Goal: Use online tool/utility: Use online tool/utility

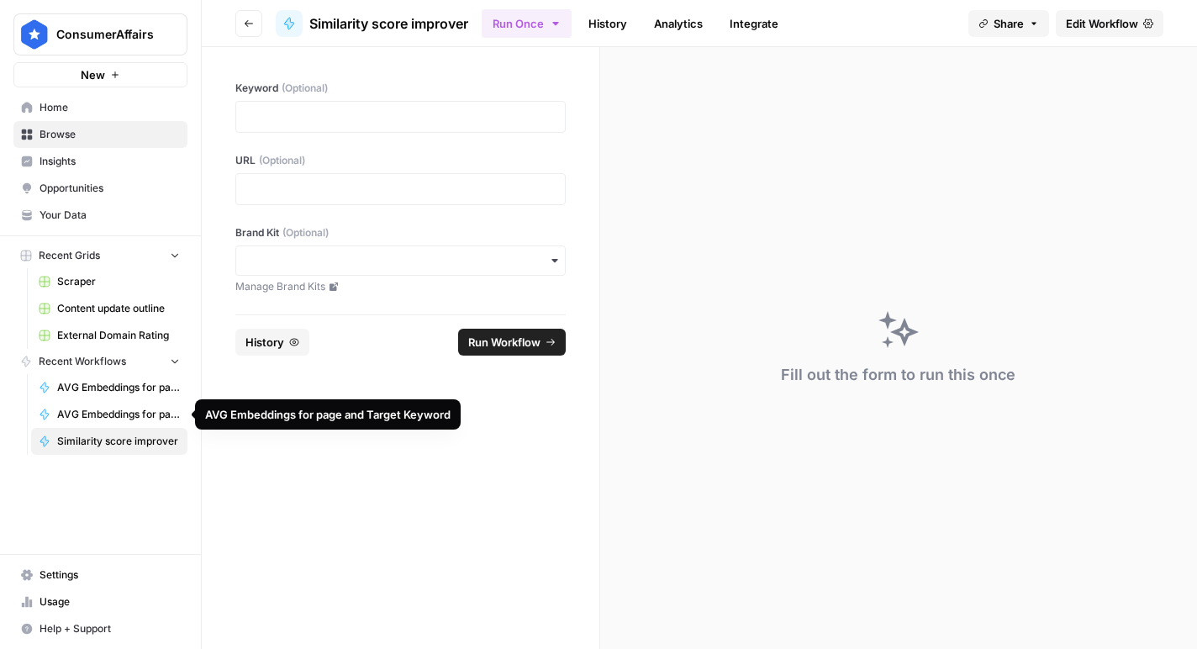
click at [129, 404] on link "AVG Embeddings for page and Target Keyword" at bounding box center [109, 414] width 156 height 27
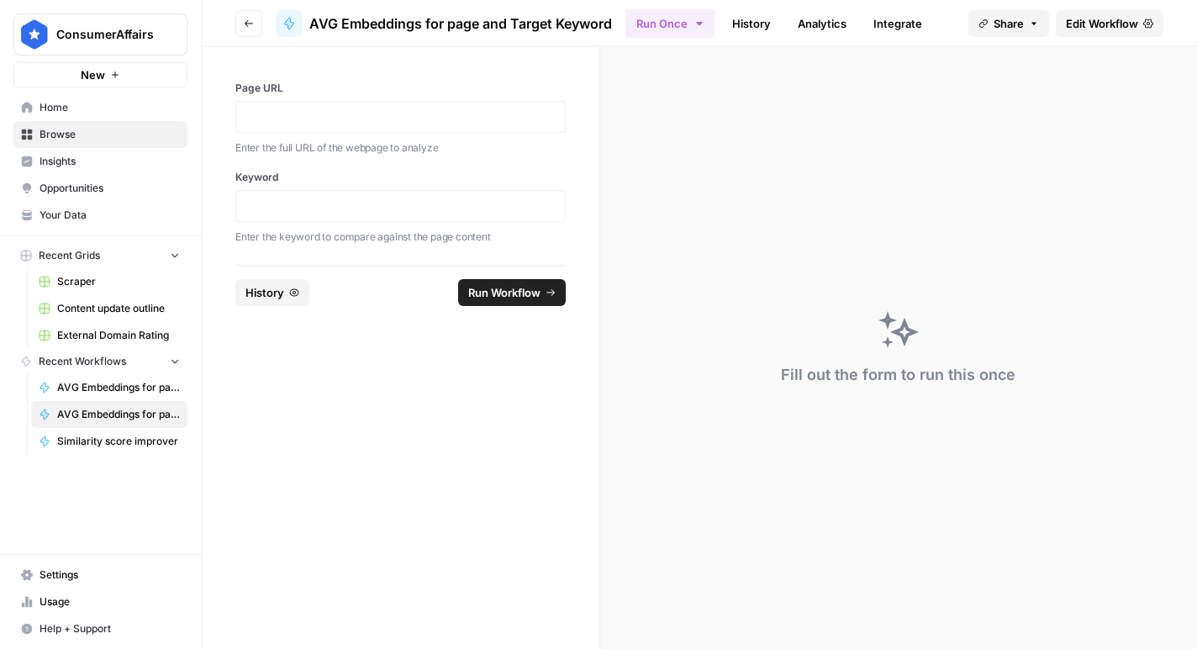
click at [128, 383] on span "AVG Embeddings for page and Target Keyword - Using Pasted page content" at bounding box center [118, 387] width 123 height 15
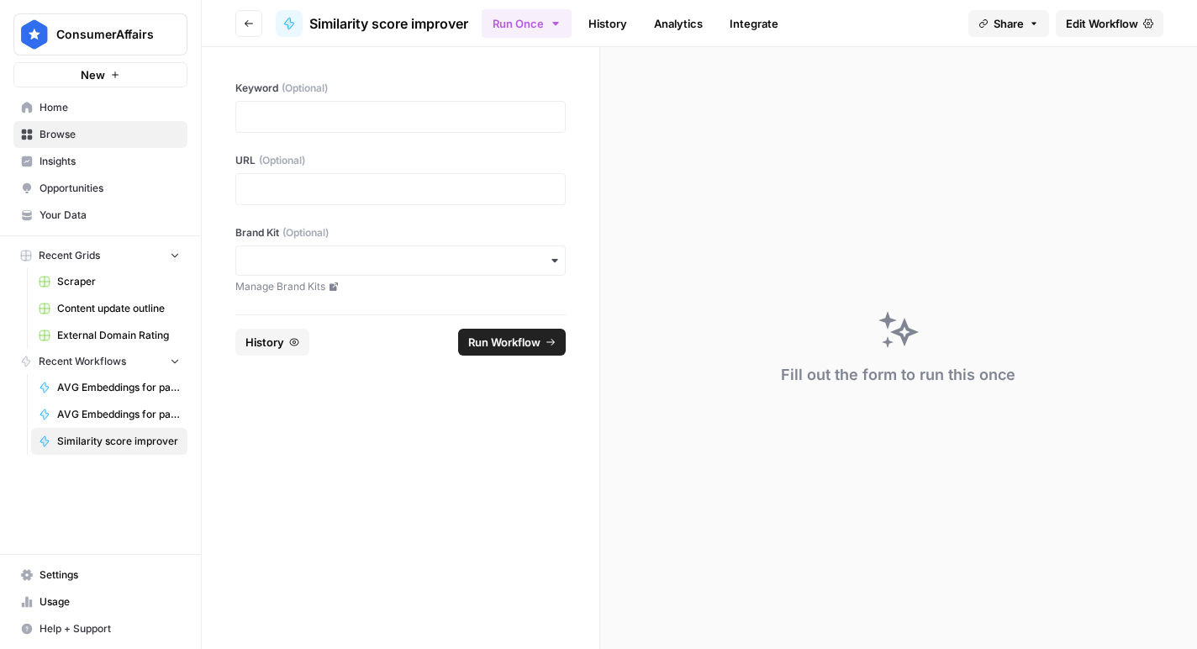
click at [252, 29] on button "Go back" at bounding box center [248, 23] width 27 height 27
